Goal: Check status

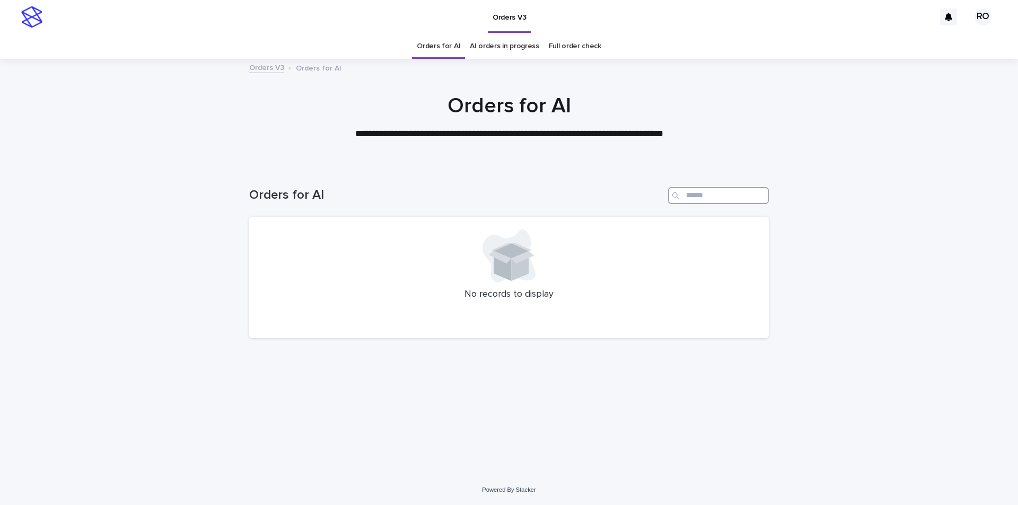
click at [708, 203] on input "Search" at bounding box center [718, 195] width 101 height 17
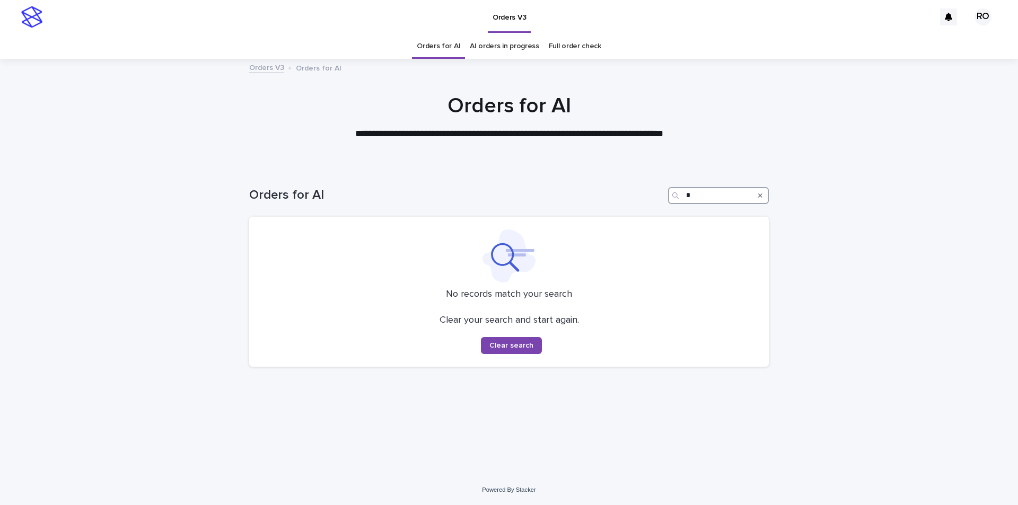
type input "*"
click at [521, 57] on link "AI orders in progress" at bounding box center [504, 46] width 69 height 25
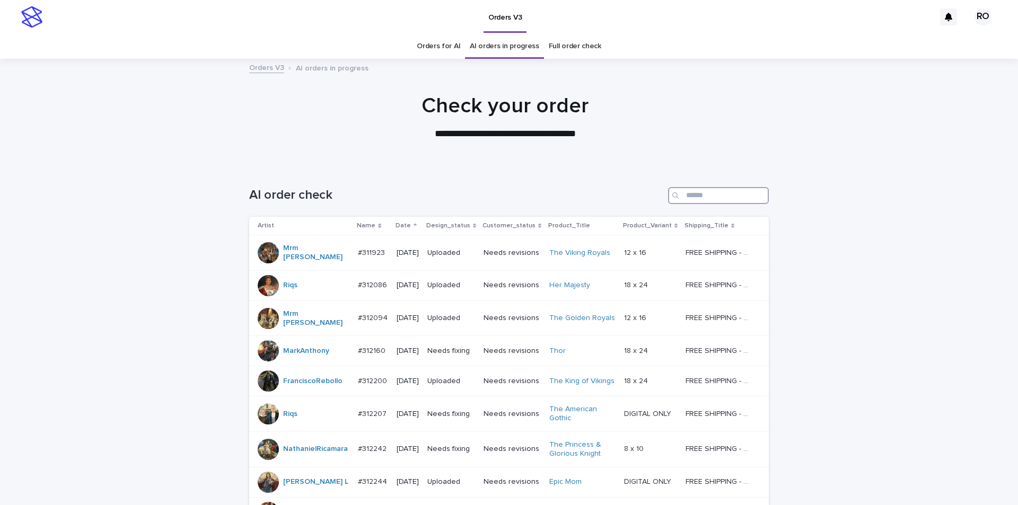
click at [749, 194] on input "Search" at bounding box center [718, 195] width 101 height 17
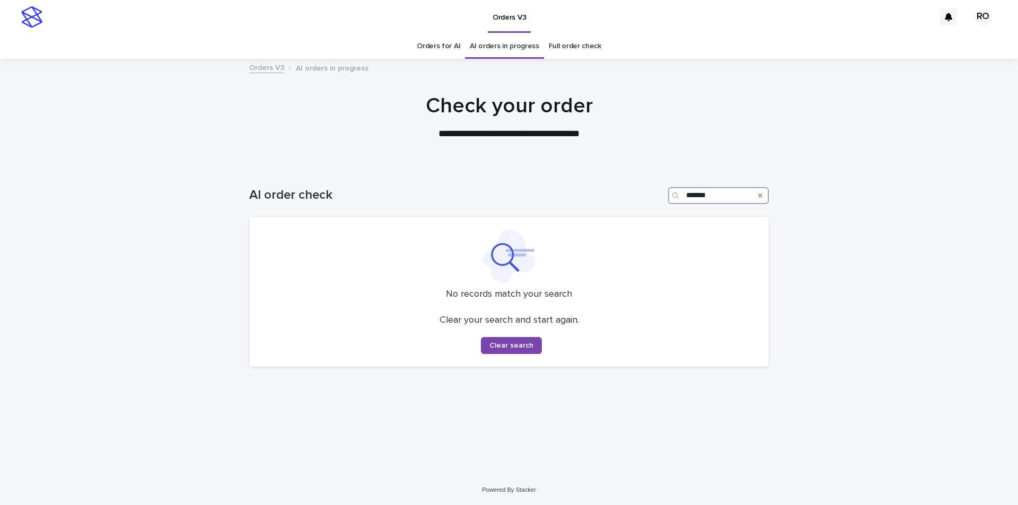
type input "*******"
click at [580, 48] on link "Full order check" at bounding box center [575, 46] width 52 height 25
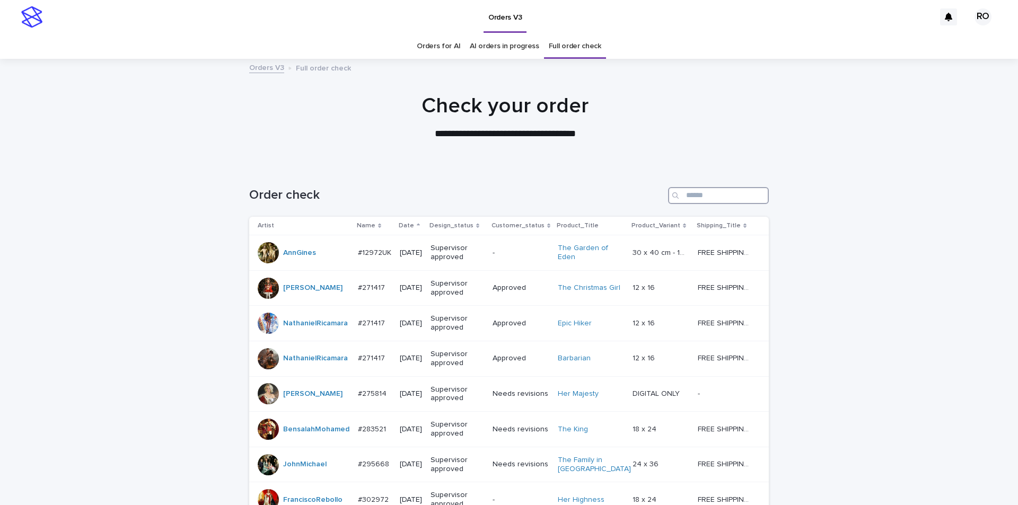
click at [684, 190] on input "Search" at bounding box center [718, 195] width 101 height 17
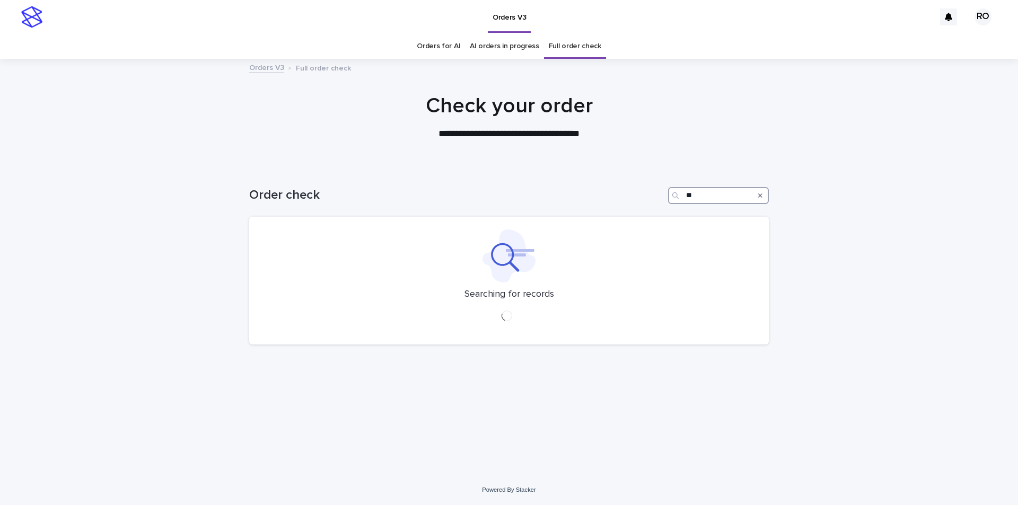
type input "*"
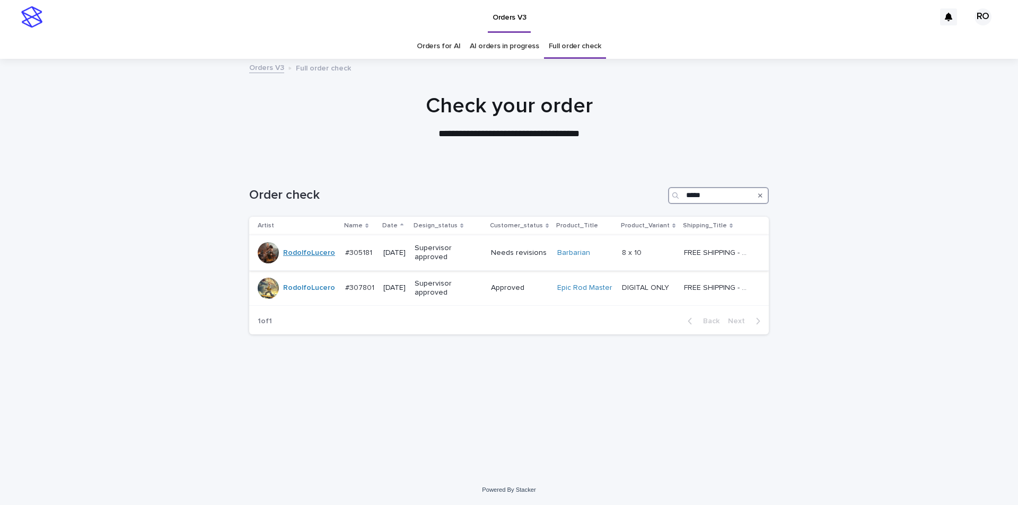
type input "*****"
click at [295, 250] on link "RodolfoLucero" at bounding box center [309, 253] width 52 height 9
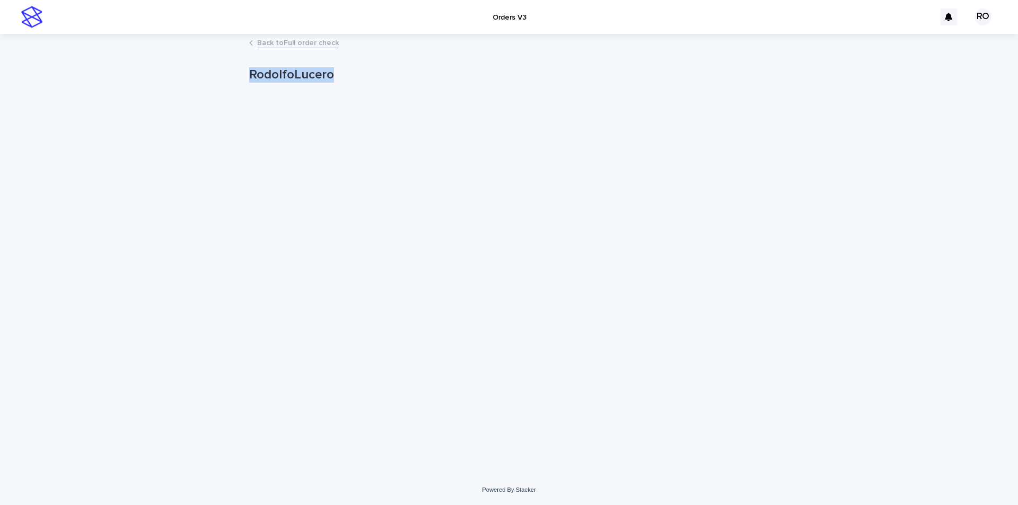
drag, startPoint x: 250, startPoint y: 75, endPoint x: 370, endPoint y: 55, distance: 121.0
click at [370, 55] on div "RodolfoLucero RodolfoLucero Sorry, there was an error saving your record. Pleas…" at bounding box center [509, 86] width 520 height 103
copy p "RodolfoLucero"
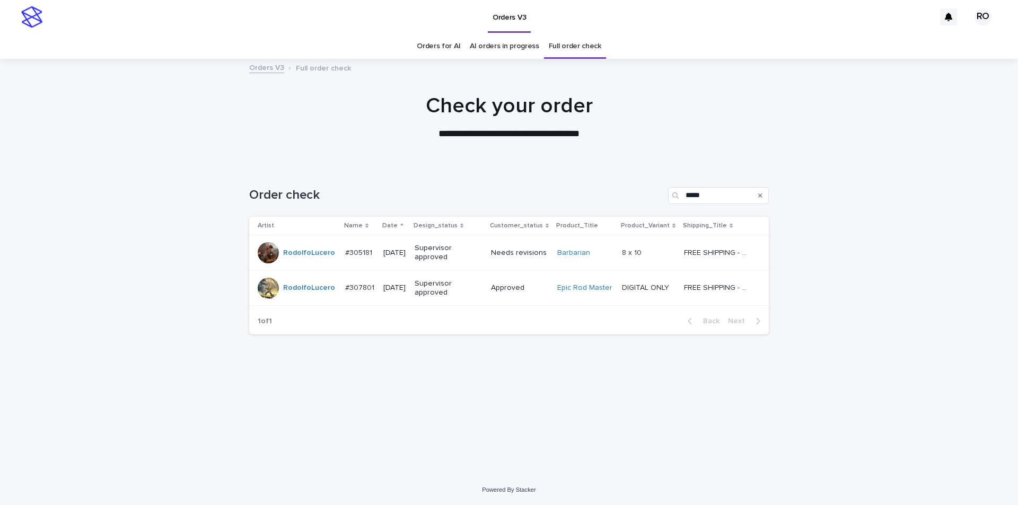
click at [434, 38] on link "Orders for AI" at bounding box center [438, 46] width 43 height 25
